Goal: Information Seeking & Learning: Understand process/instructions

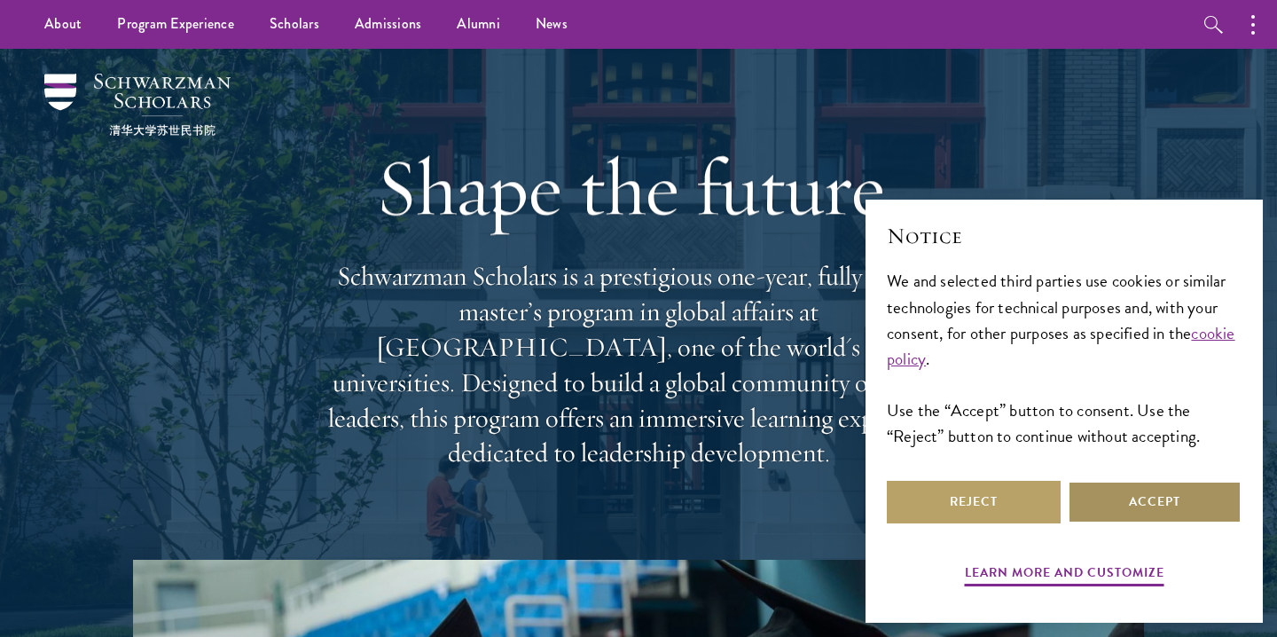
click at [1204, 515] on button "Accept" at bounding box center [1155, 502] width 174 height 43
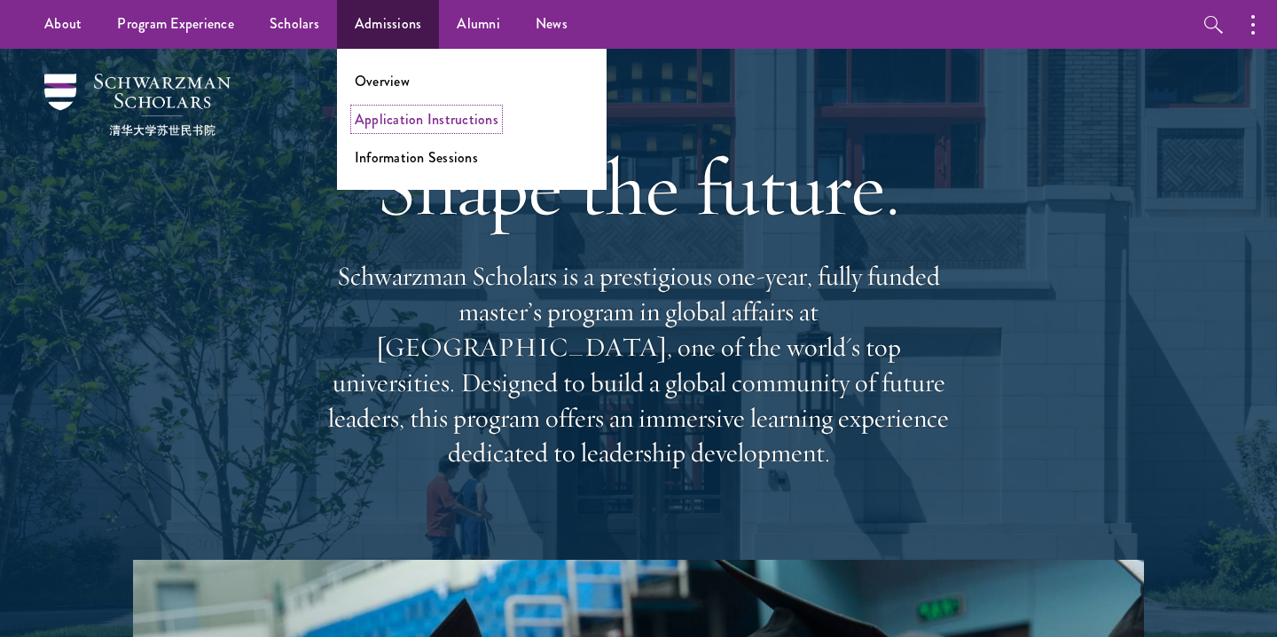
click at [394, 124] on link "Application Instructions" at bounding box center [427, 119] width 144 height 20
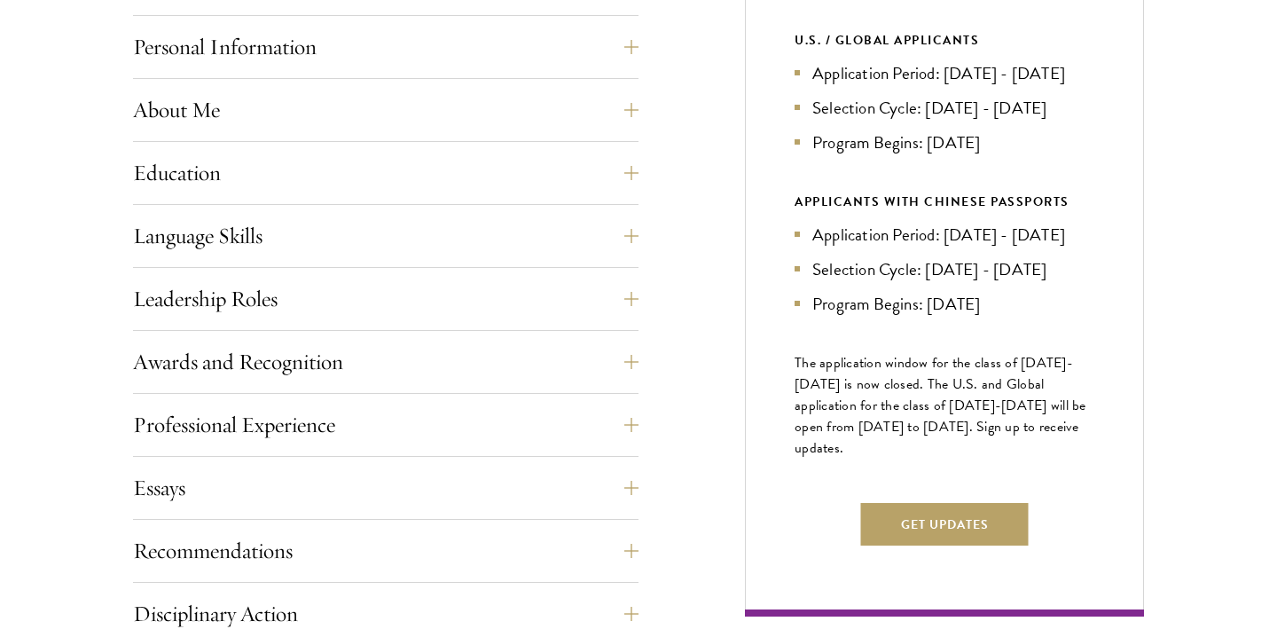
scroll to position [819, 0]
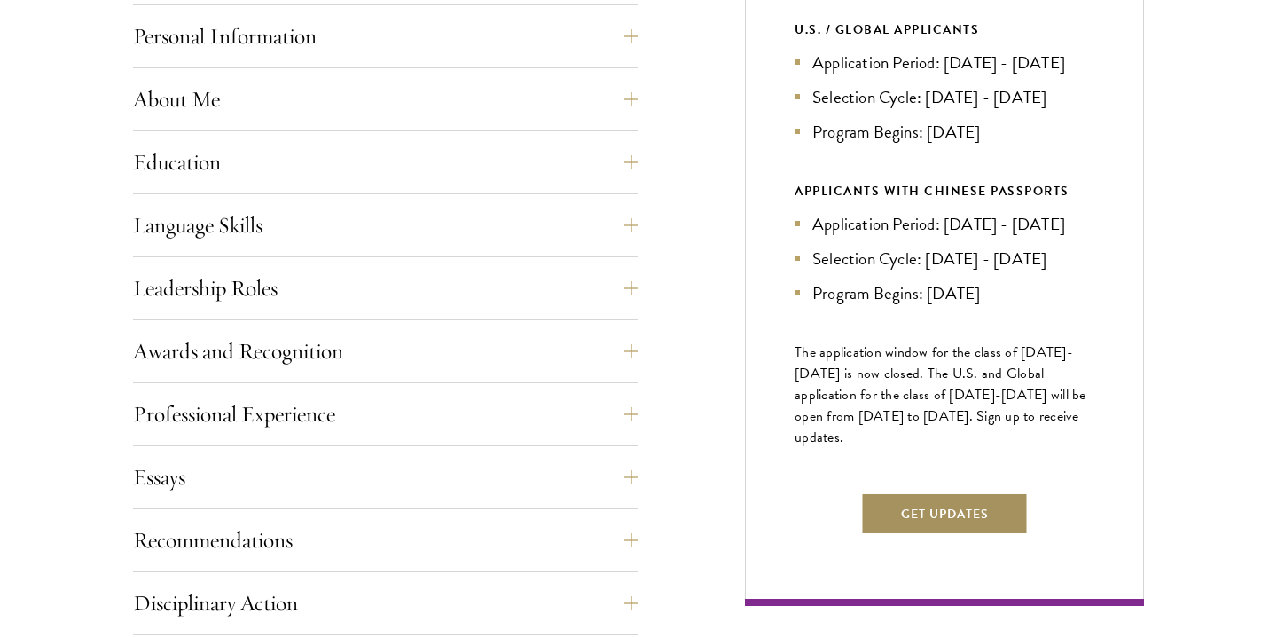
click at [919, 535] on button "Get Updates" at bounding box center [945, 513] width 168 height 43
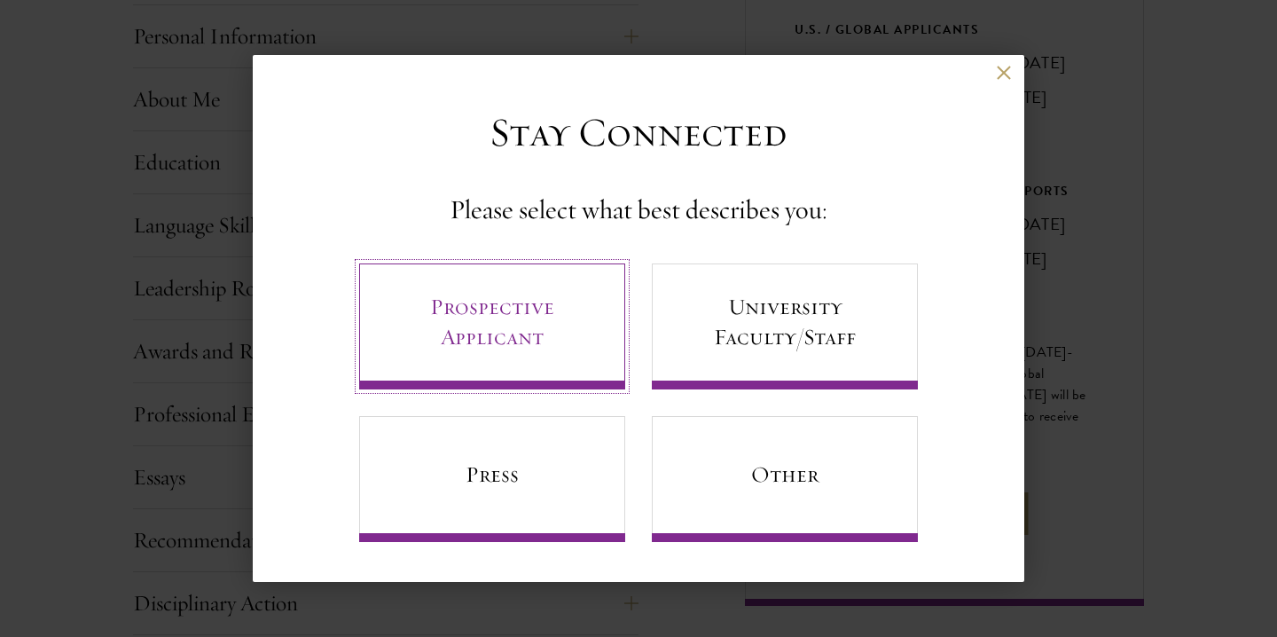
click at [554, 321] on link "Prospective Applicant" at bounding box center [492, 326] width 266 height 126
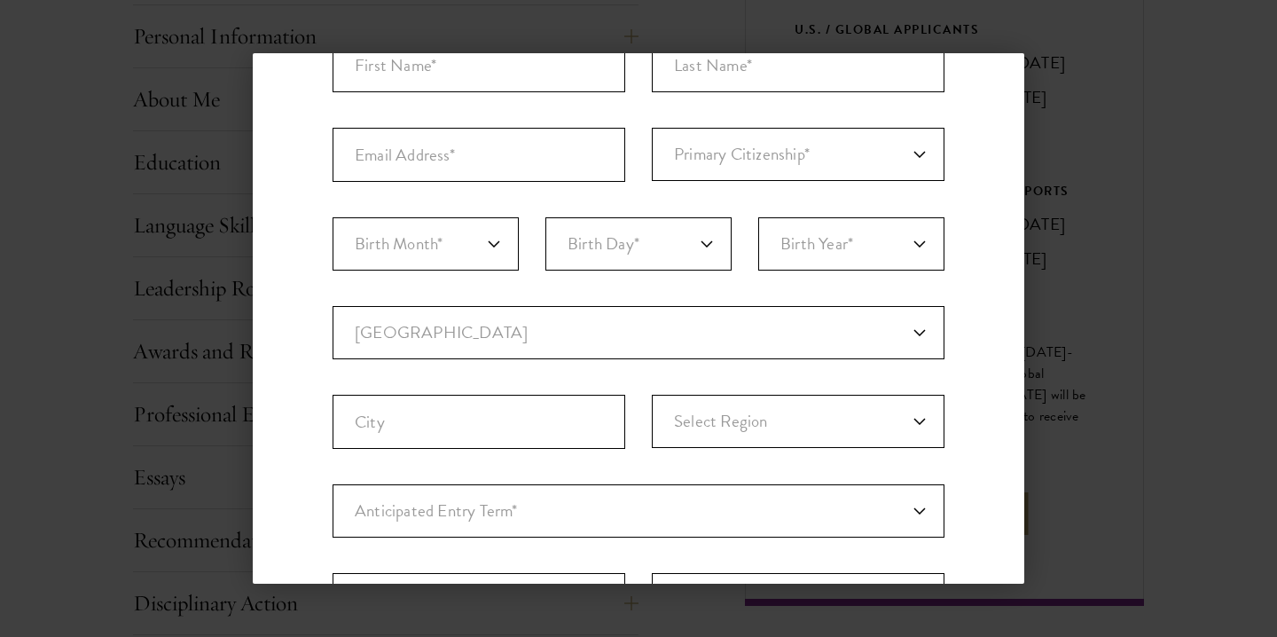
scroll to position [0, 0]
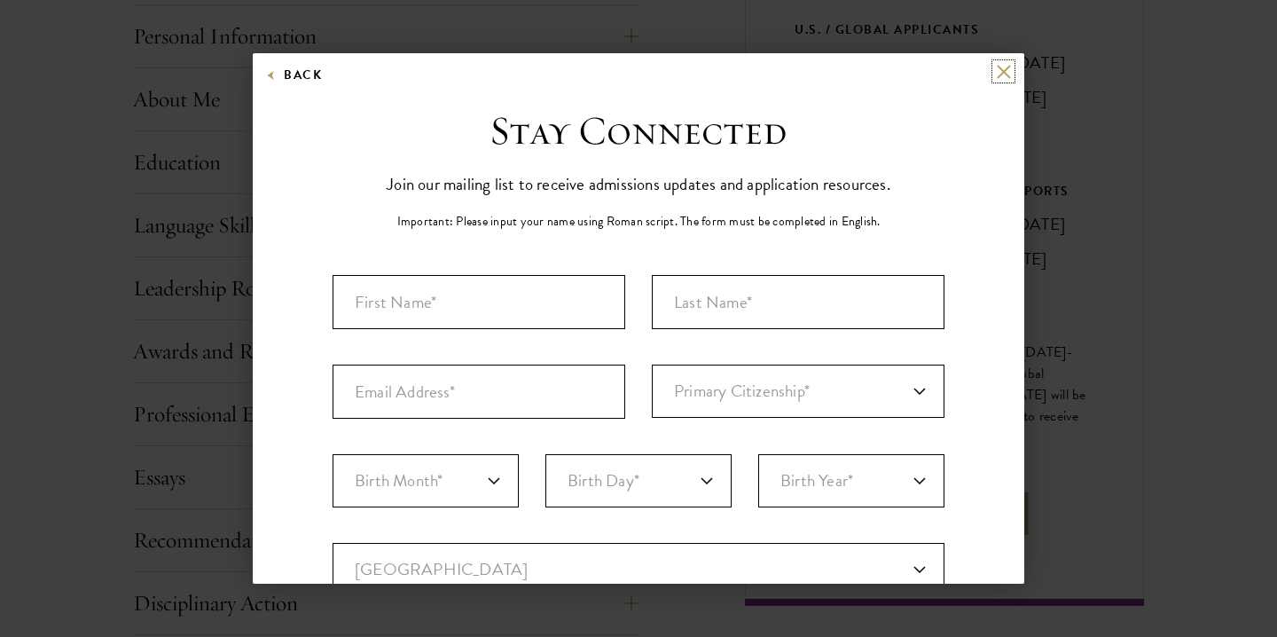
click at [1007, 77] on button at bounding box center [1003, 71] width 15 height 15
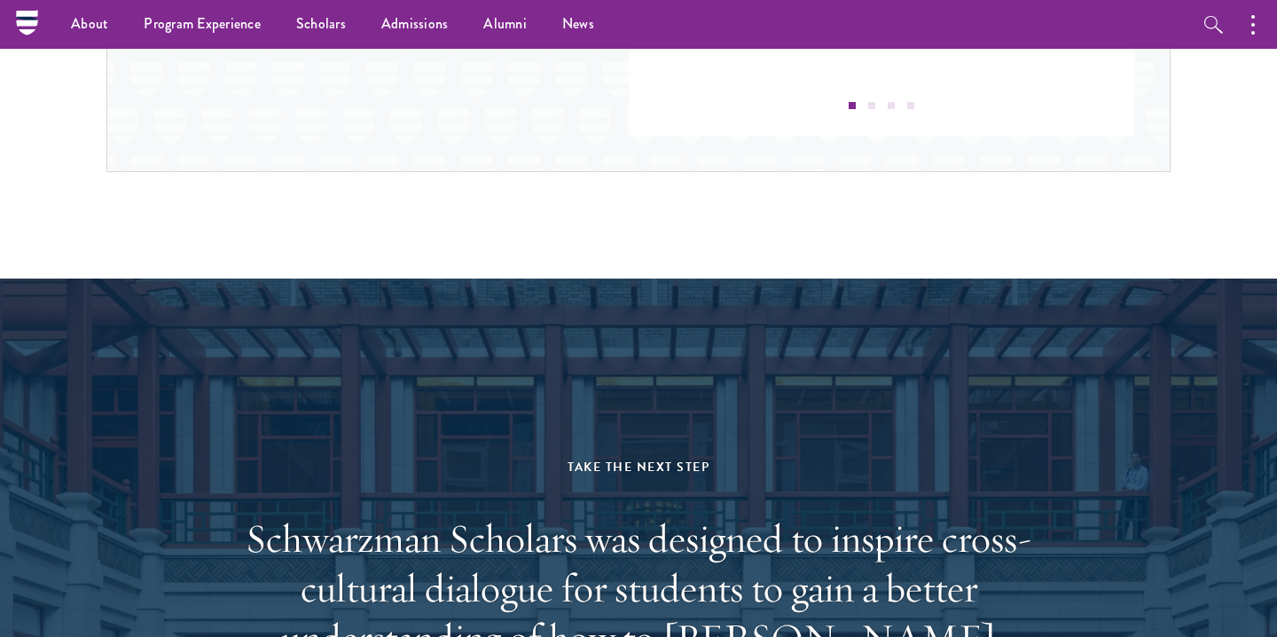
scroll to position [1900, 0]
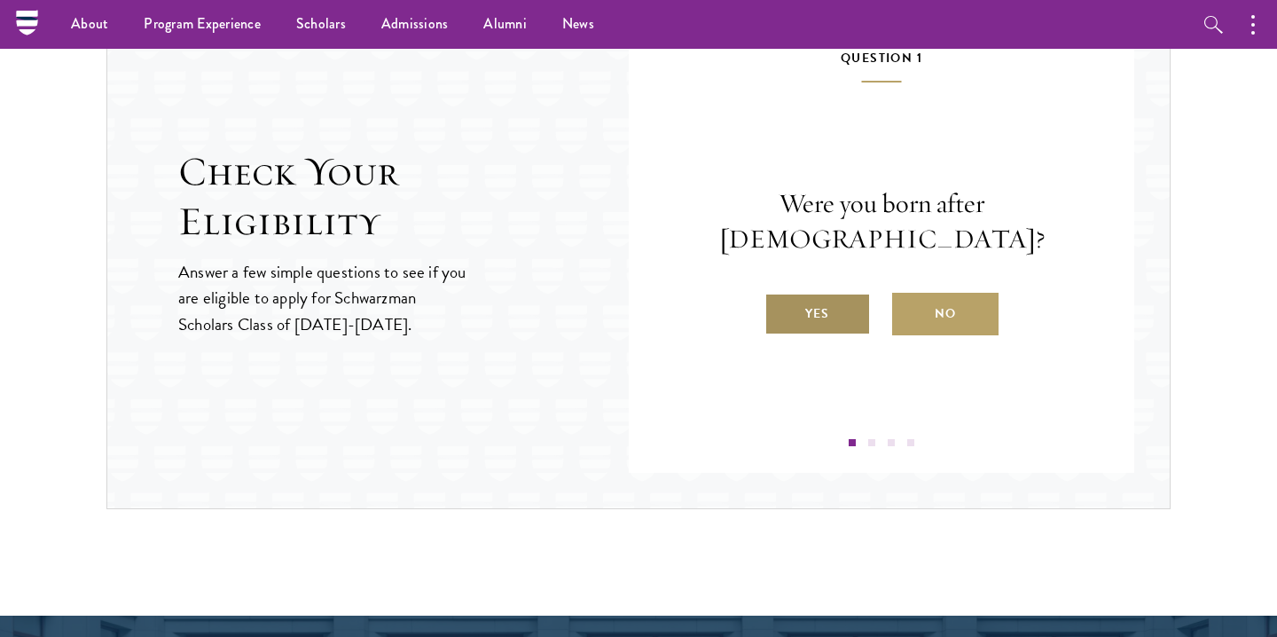
click at [825, 296] on label "Yes" at bounding box center [817, 314] width 106 height 43
click at [780, 296] on input "Yes" at bounding box center [772, 302] width 16 height 16
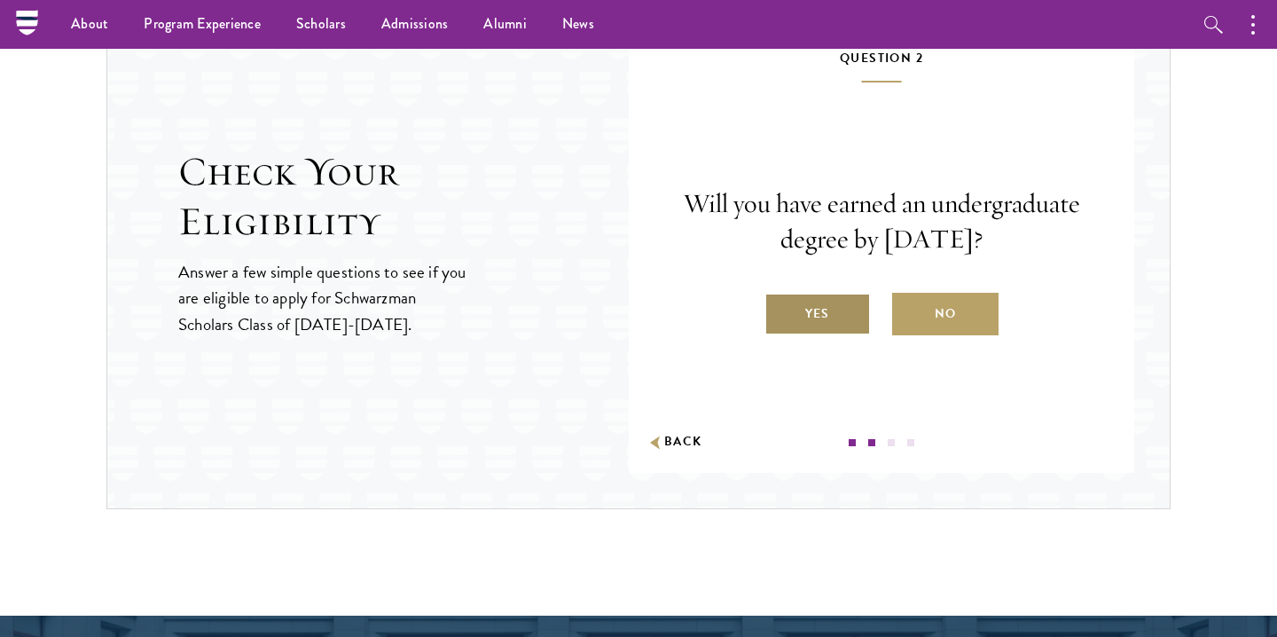
click at [827, 309] on label "Yes" at bounding box center [817, 314] width 106 height 43
click at [780, 309] on input "Yes" at bounding box center [772, 302] width 16 height 16
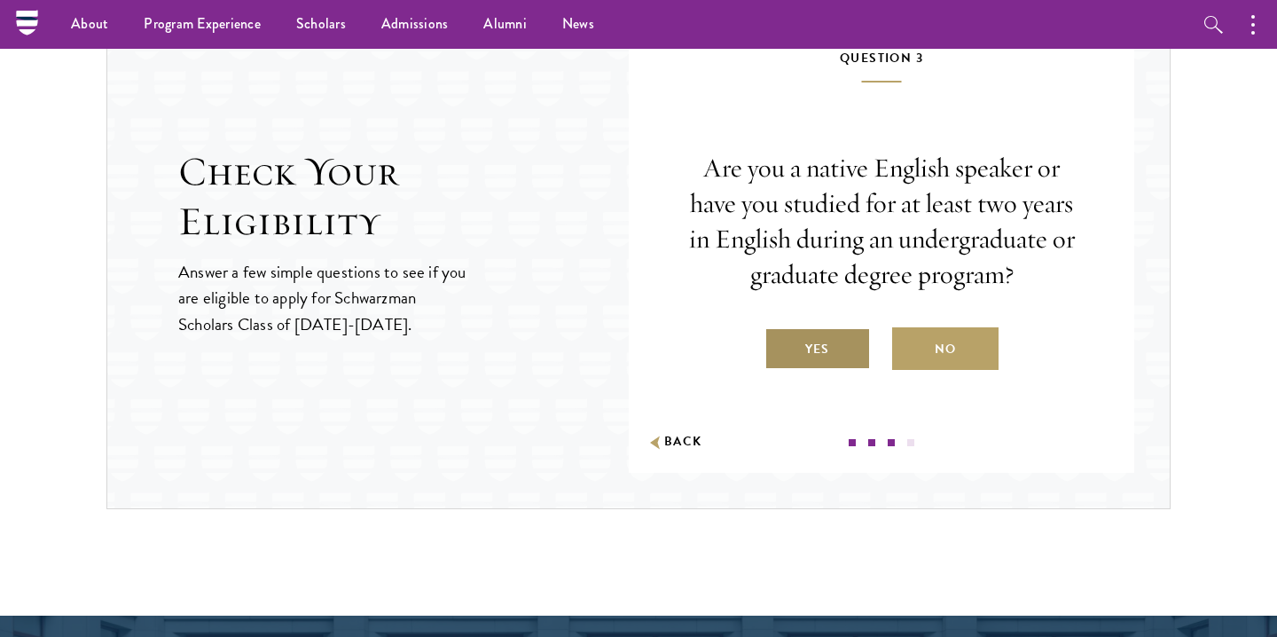
click at [835, 341] on label "Yes" at bounding box center [817, 348] width 106 height 43
click at [780, 341] on input "Yes" at bounding box center [772, 338] width 16 height 16
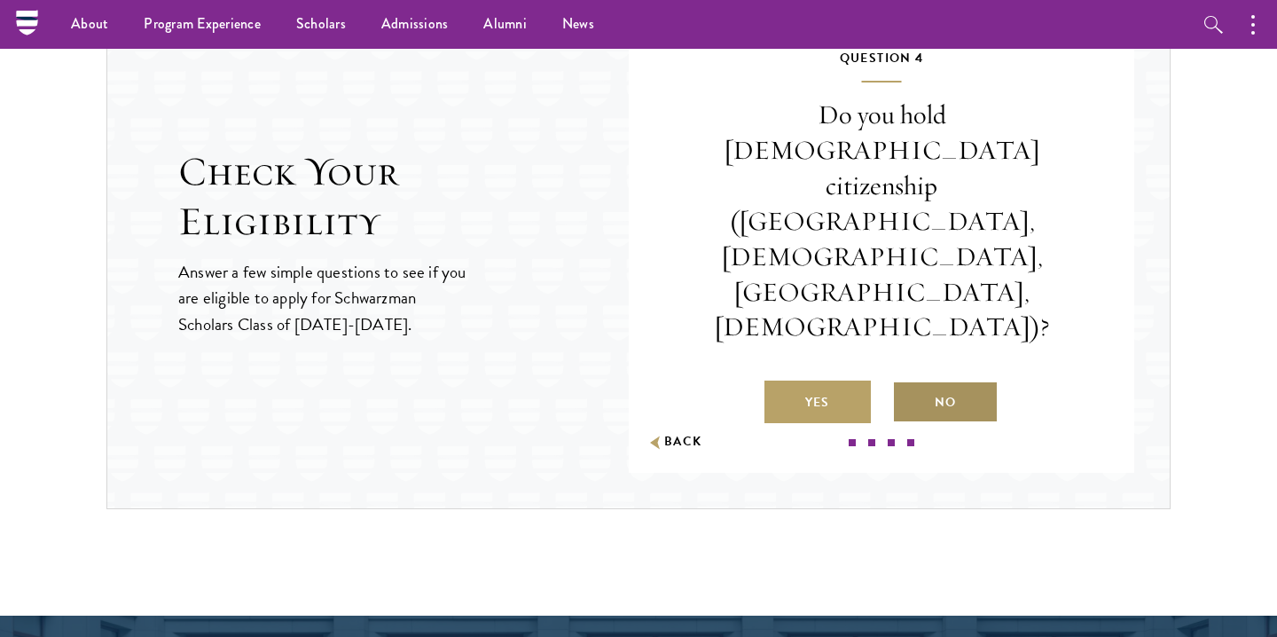
click at [936, 380] on label "No" at bounding box center [945, 401] width 106 height 43
click at [908, 383] on input "No" at bounding box center [900, 391] width 16 height 16
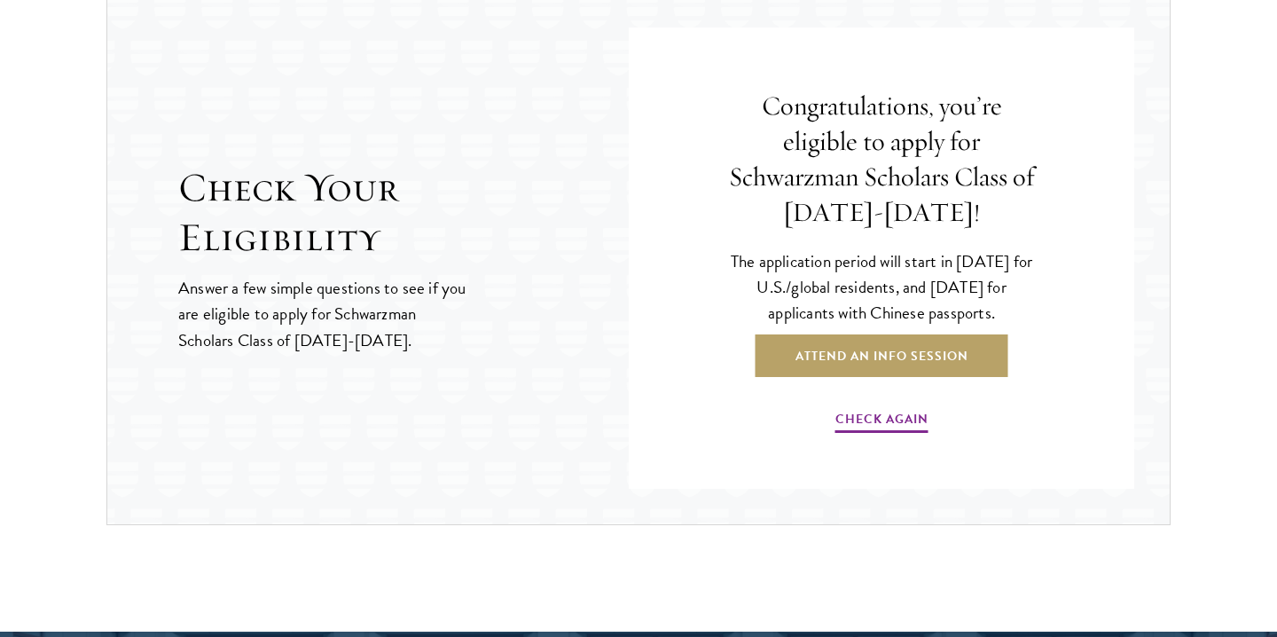
scroll to position [1885, 0]
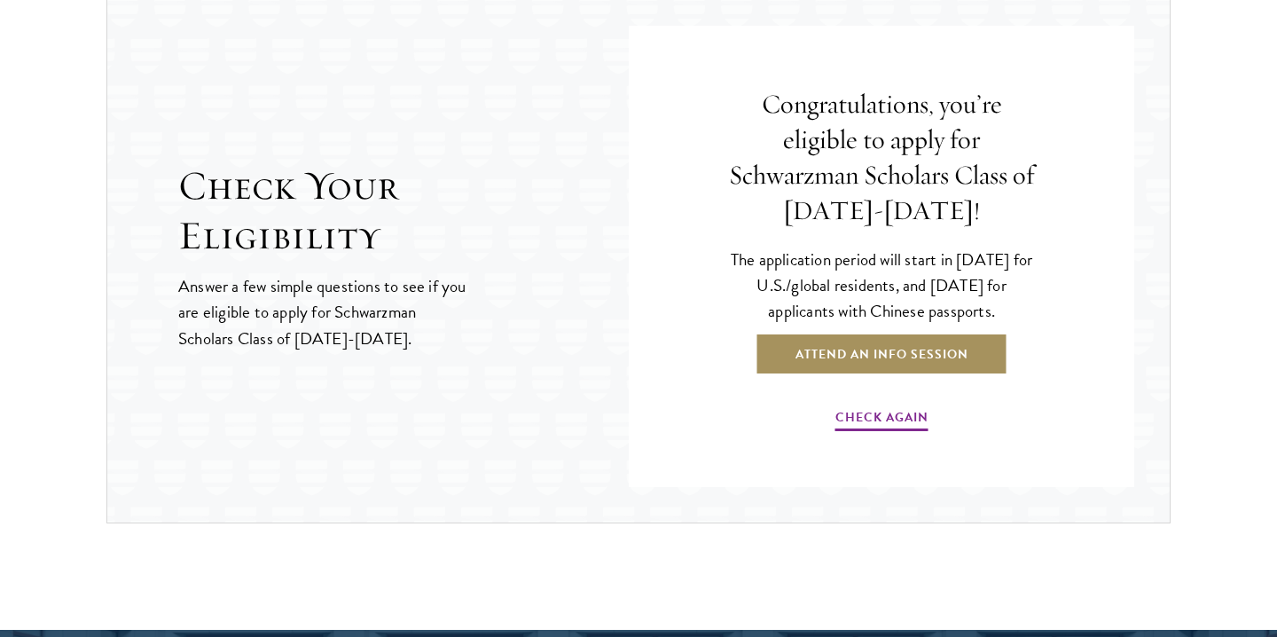
click at [916, 366] on link "Attend an Info Session" at bounding box center [882, 354] width 253 height 43
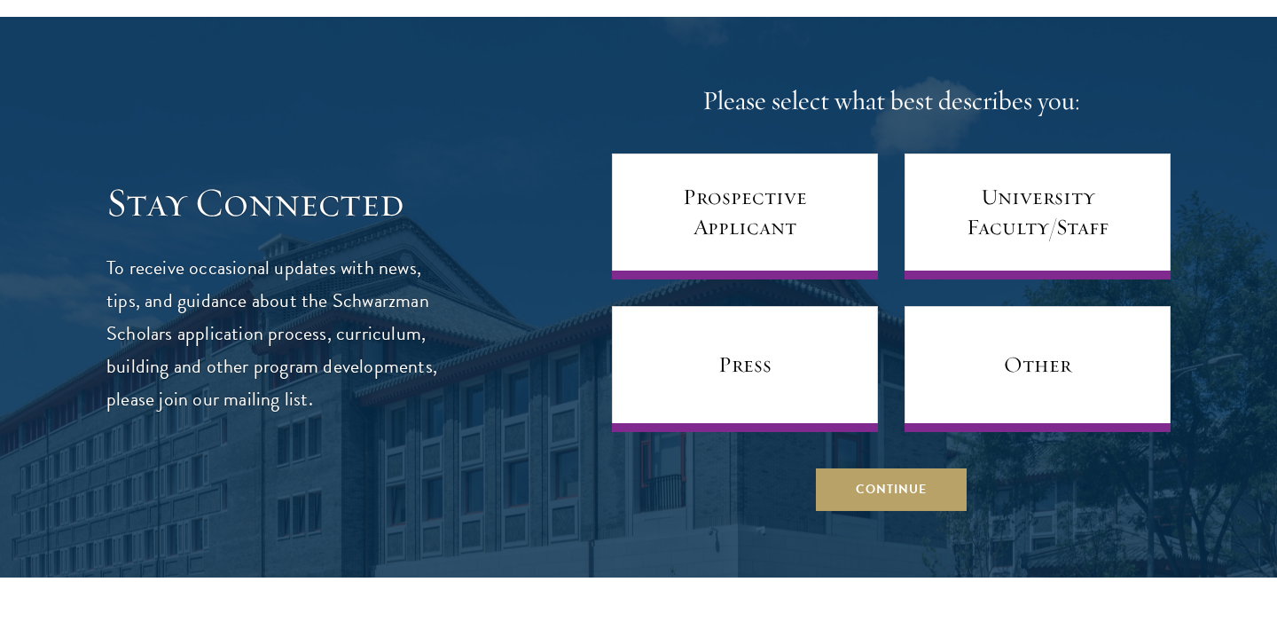
scroll to position [6982, 0]
